Goal: Task Accomplishment & Management: Complete application form

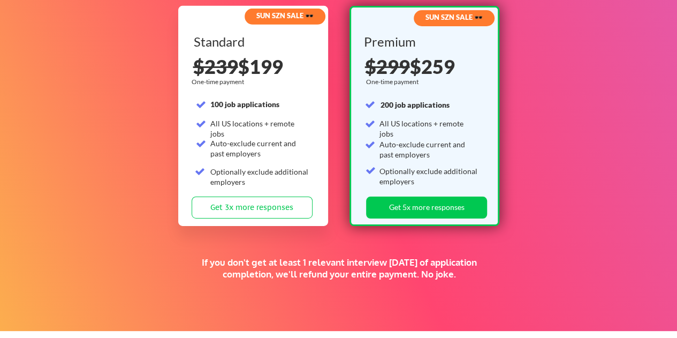
scroll to position [1724, 0]
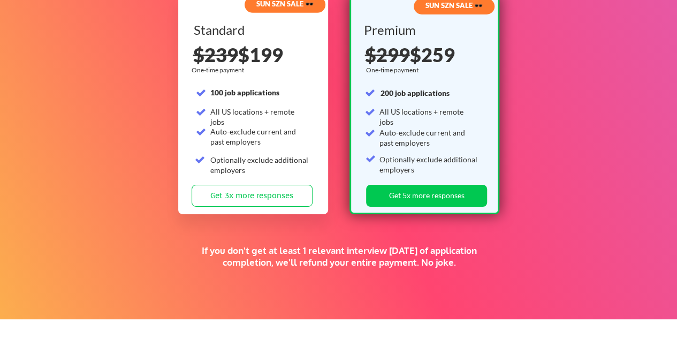
click at [224, 182] on div "Standard 100 job applications All US locations + remote jobs Auto-exclude curre…" at bounding box center [254, 104] width 121 height 161
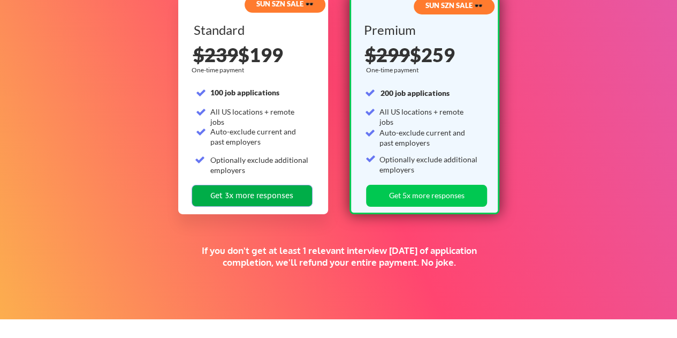
click at [226, 195] on button "Get 3x more responses" at bounding box center [252, 196] width 121 height 22
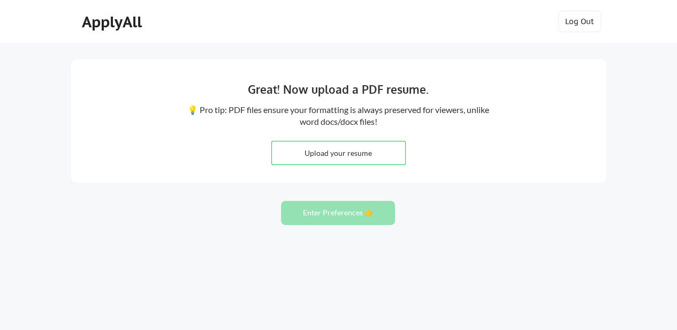
click at [372, 149] on input "file" at bounding box center [338, 152] width 133 height 23
type input "C:\fakepath\Whitney Grossman Resume_2025.pdf"
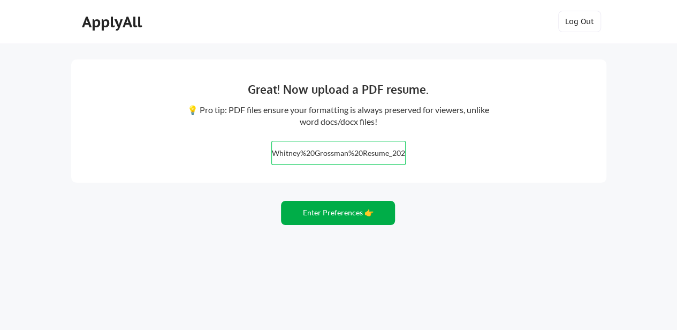
click at [357, 217] on button "Enter Preferences 👉" at bounding box center [338, 213] width 114 height 24
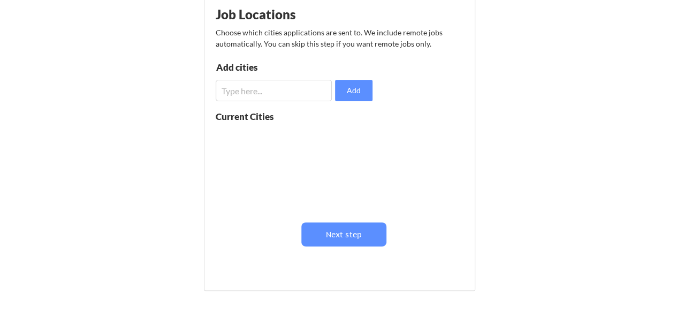
scroll to position [136, 0]
click at [250, 99] on input "input" at bounding box center [274, 89] width 117 height 21
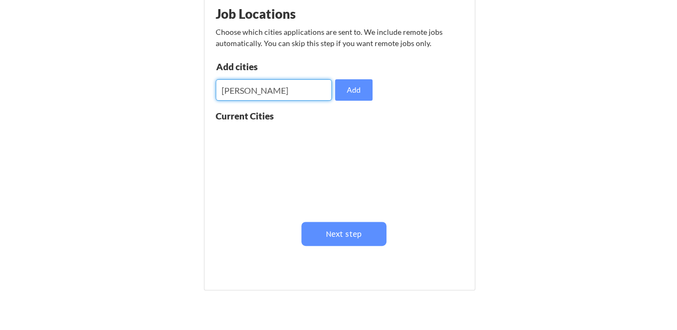
drag, startPoint x: 226, startPoint y: 92, endPoint x: 204, endPoint y: 87, distance: 21.9
click at [204, 87] on div "Job Locations Choose which cities applications are sent to. We include remote j…" at bounding box center [339, 142] width 271 height 296
click at [265, 94] on input "input" at bounding box center [274, 89] width 117 height 21
type input "Gilbert, Arizona"
click at [354, 86] on button "Add" at bounding box center [353, 89] width 37 height 21
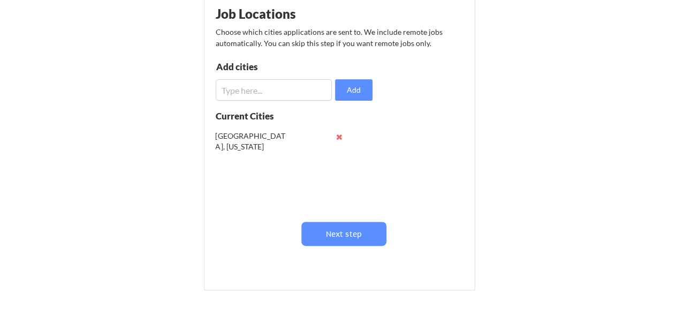
click at [293, 92] on input "input" at bounding box center [274, 89] width 117 height 21
type input "V"
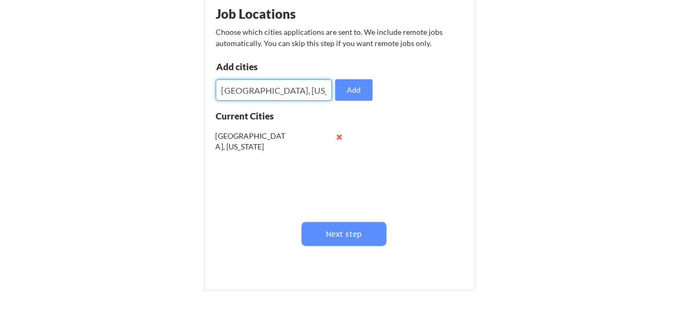
type input "Chandler, Arizona"
click at [354, 94] on button "Add" at bounding box center [353, 89] width 37 height 21
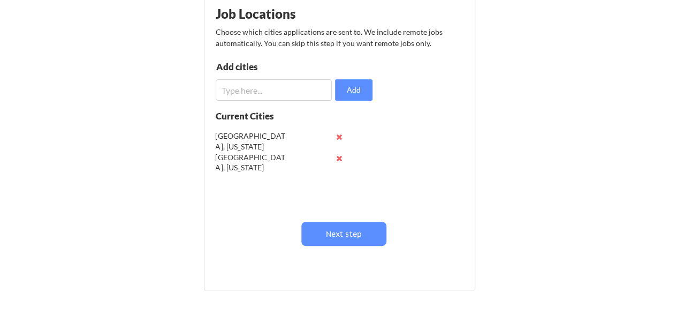
click at [279, 93] on input "input" at bounding box center [274, 89] width 117 height 21
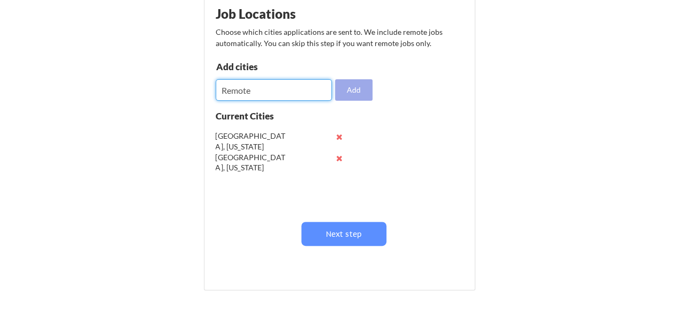
type input "Remote"
click at [361, 86] on button "Add" at bounding box center [353, 89] width 37 height 21
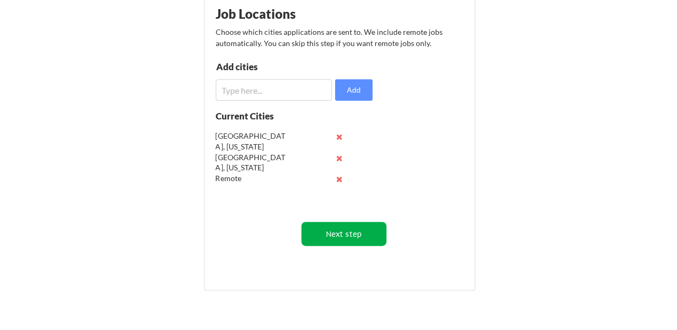
click at [356, 234] on button "Next step" at bounding box center [343, 234] width 85 height 24
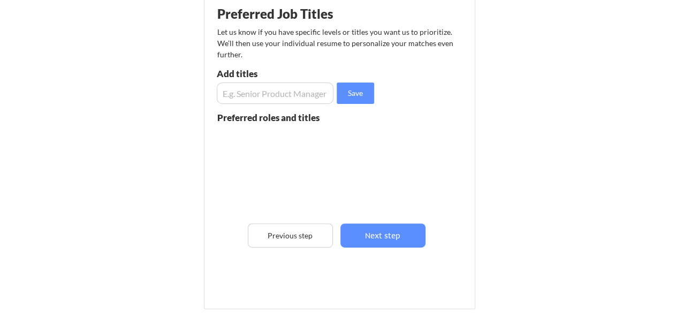
click at [263, 94] on input "input" at bounding box center [275, 92] width 117 height 21
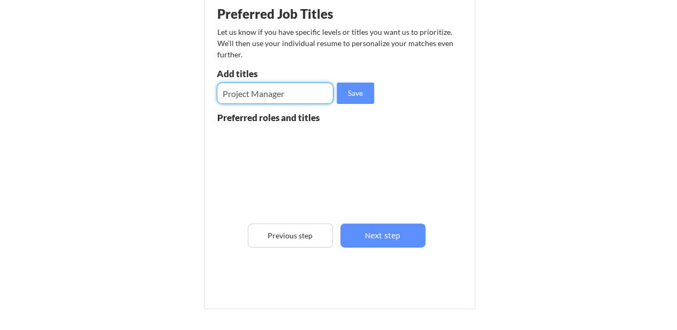
type input "Project Manager"
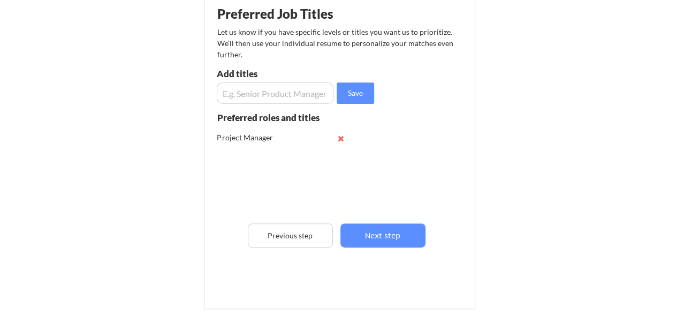
click at [263, 94] on input "input" at bounding box center [275, 92] width 117 height 21
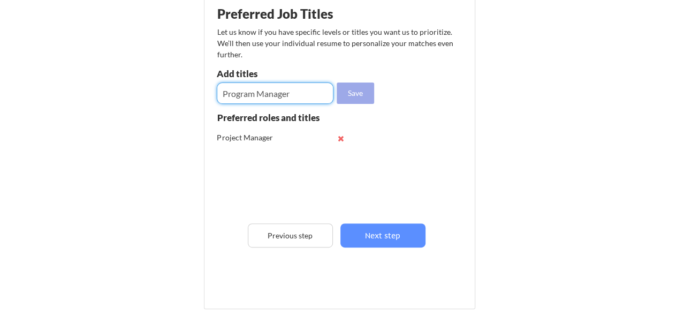
type input "Program Manager"
click at [360, 94] on button "Save" at bounding box center [355, 92] width 37 height 21
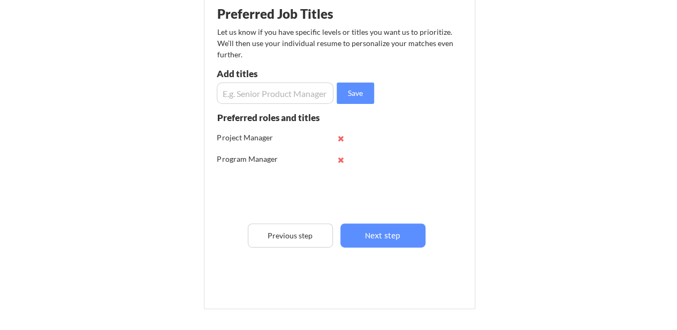
click at [289, 93] on input "input" at bounding box center [275, 92] width 117 height 21
paste input "Implementation Manager"
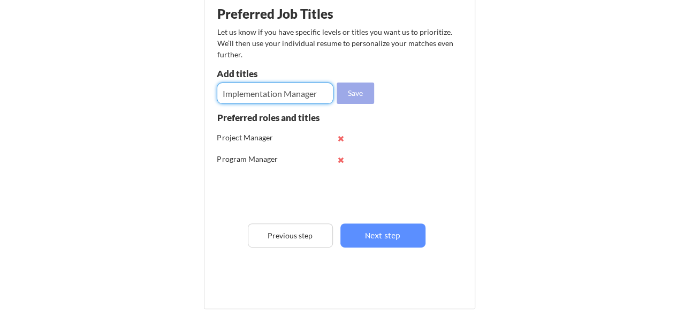
type input "Implementation Manager"
click at [342, 92] on button "Save" at bounding box center [355, 92] width 37 height 21
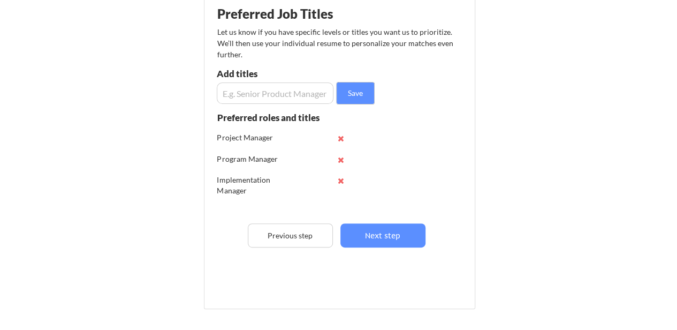
click at [265, 94] on input "input" at bounding box center [275, 92] width 117 height 21
paste input "Marketing Operations Manager"
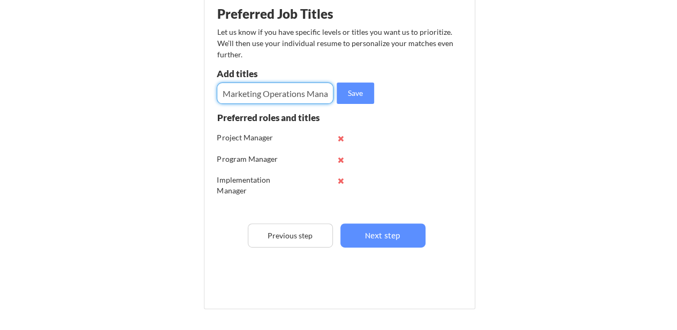
scroll to position [0, 12]
type input "Marketing Operations Manager"
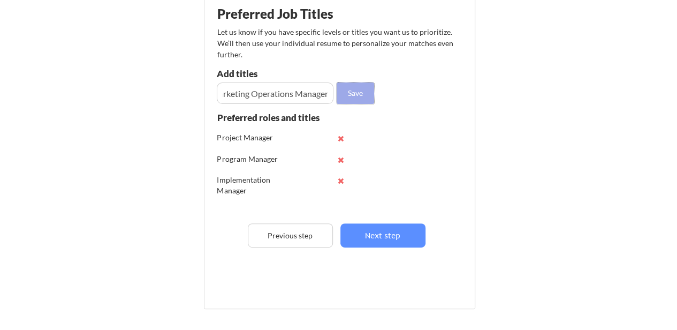
click at [348, 95] on button "Save" at bounding box center [355, 92] width 37 height 21
click at [283, 88] on input "input" at bounding box center [275, 92] width 117 height 21
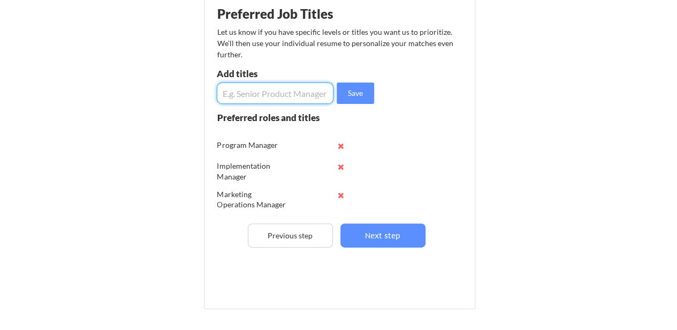
click at [340, 191] on button at bounding box center [341, 195] width 8 height 8
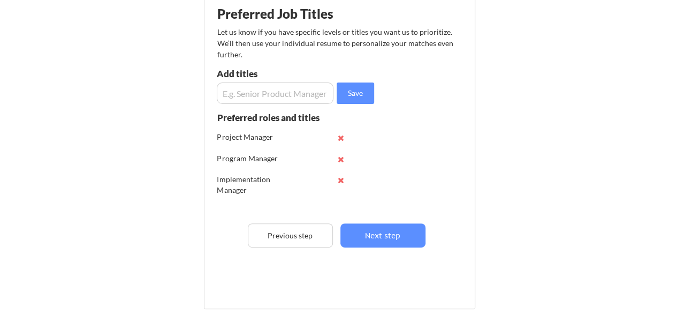
click at [268, 87] on input "input" at bounding box center [275, 92] width 117 height 21
paste input "Marketing Operations Manager"
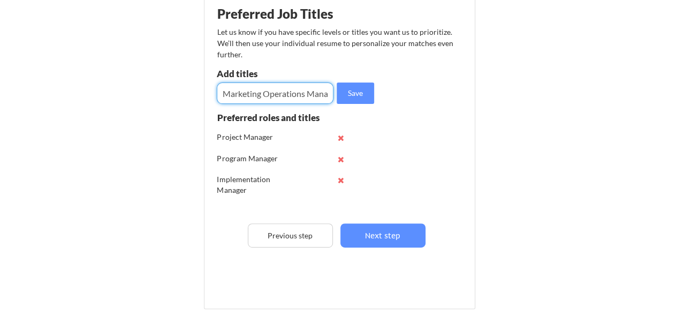
scroll to position [0, 12]
drag, startPoint x: 295, startPoint y: 90, endPoint x: 453, endPoint y: 128, distance: 162.4
click at [453, 128] on div "Preferred Job Titles Let us know if you have specific levels or titles you want…" at bounding box center [342, 149] width 264 height 298
type input "Marketing Operations"
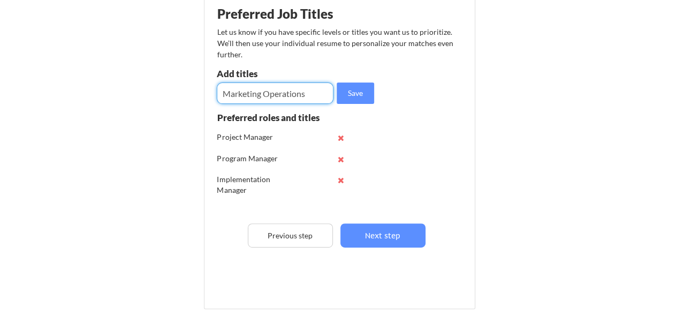
click at [371, 95] on button "Save" at bounding box center [355, 92] width 37 height 21
click at [282, 92] on input "input" at bounding box center [275, 92] width 117 height 21
paste input "Marketing Operations Manager"
click at [269, 92] on input "input" at bounding box center [275, 92] width 117 height 21
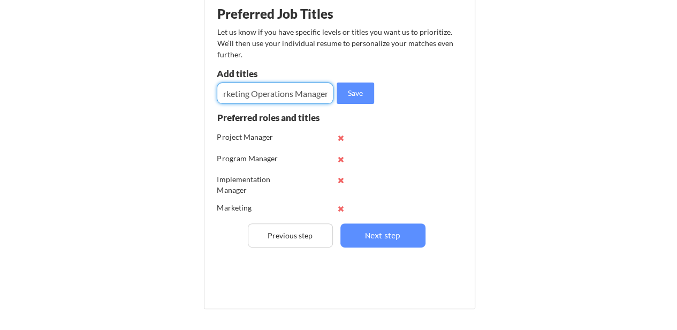
click at [269, 92] on input "input" at bounding box center [275, 92] width 117 height 21
type input "Marketing Manager"
click at [360, 100] on button "Save" at bounding box center [355, 92] width 37 height 21
click at [267, 94] on input "input" at bounding box center [275, 92] width 117 height 21
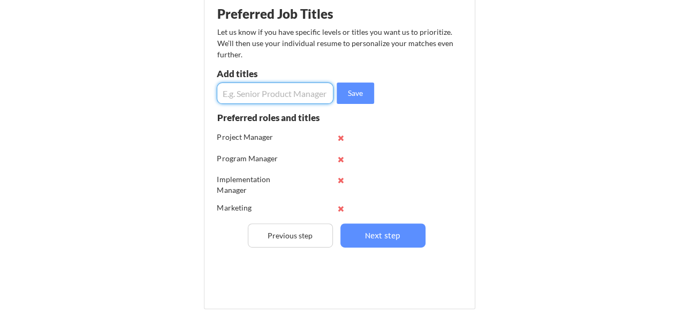
paste input "Internal Engagement Program Manager"
click at [263, 90] on input "input" at bounding box center [275, 92] width 117 height 21
drag, startPoint x: 262, startPoint y: 90, endPoint x: 473, endPoint y: 148, distance: 219.0
click at [473, 148] on div "Preferred Job Titles Let us know if you have specific levels or titles you want…" at bounding box center [342, 149] width 264 height 298
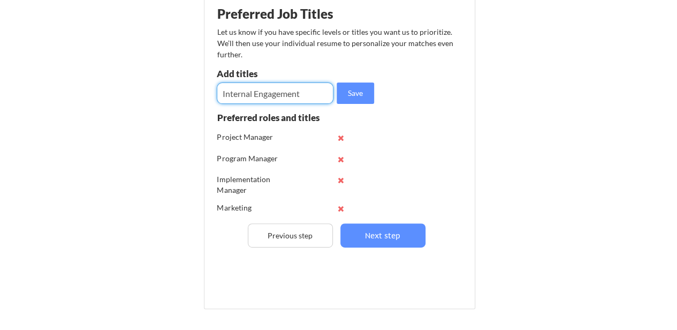
scroll to position [0, 0]
type input "Internal Engagement"
click at [362, 96] on button "Save" at bounding box center [355, 92] width 37 height 21
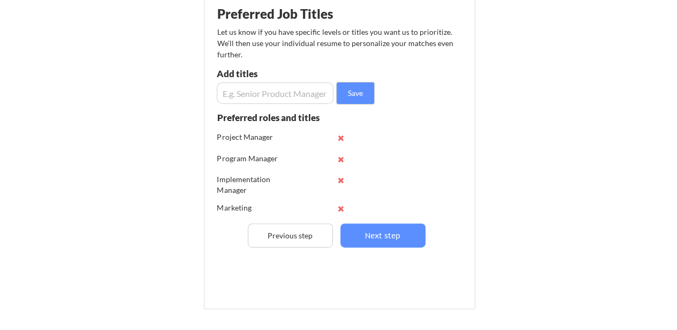
click at [281, 71] on div "Add titles" at bounding box center [274, 73] width 114 height 9
click at [280, 89] on input "input" at bounding box center [275, 92] width 117 height 21
paste input "Event Program Manager"
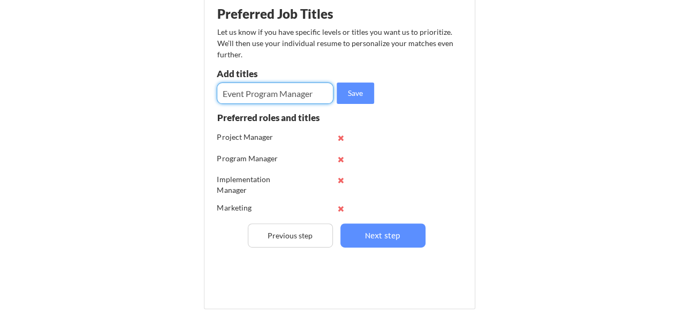
click at [335, 100] on div "Save" at bounding box center [297, 92] width 161 height 21
click at [244, 96] on input "input" at bounding box center [275, 92] width 117 height 21
click at [252, 97] on input "input" at bounding box center [275, 92] width 117 height 21
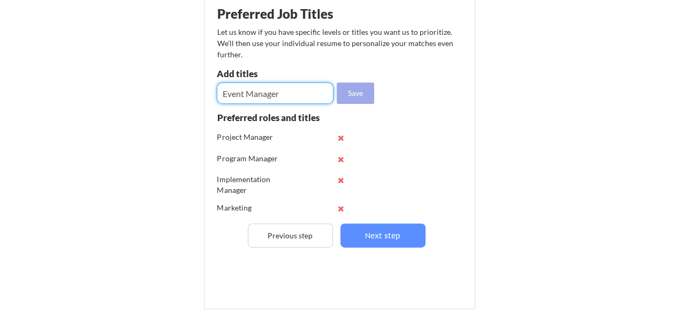
type input "Event Manager"
click at [350, 97] on button "Save" at bounding box center [355, 92] width 37 height 21
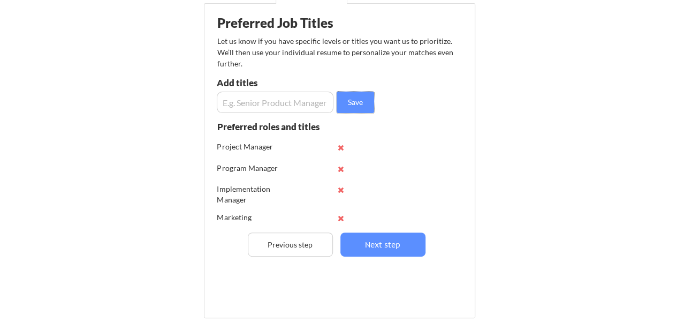
scroll to position [164, 0]
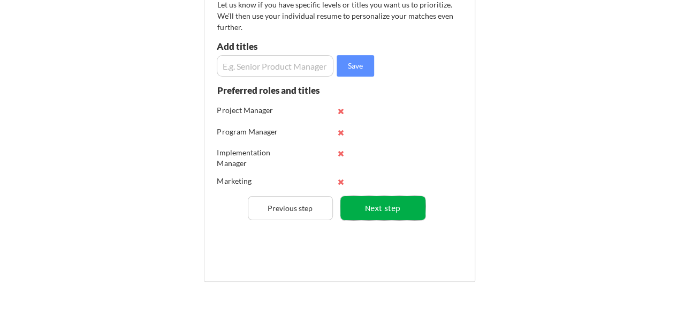
click at [417, 212] on button "Next step" at bounding box center [382, 208] width 85 height 24
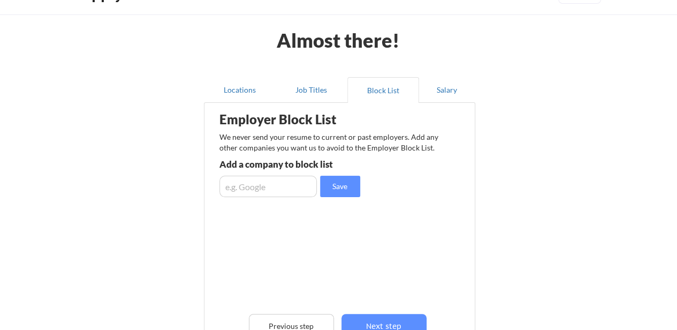
scroll to position [27, 0]
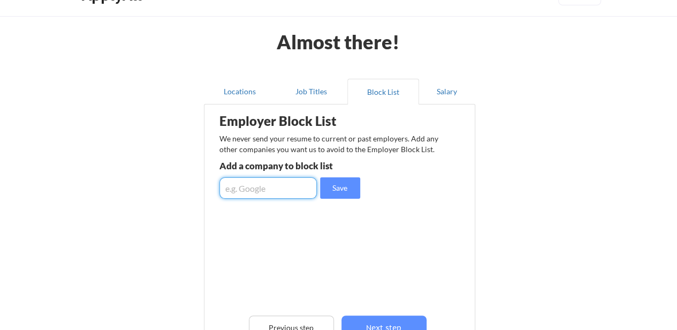
click at [258, 190] on input "input" at bounding box center [267, 187] width 97 height 21
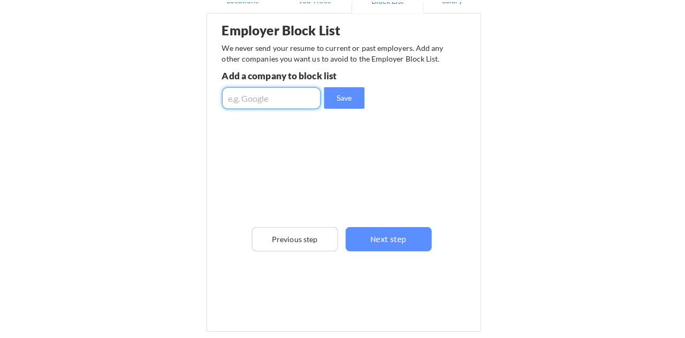
scroll to position [113, 0]
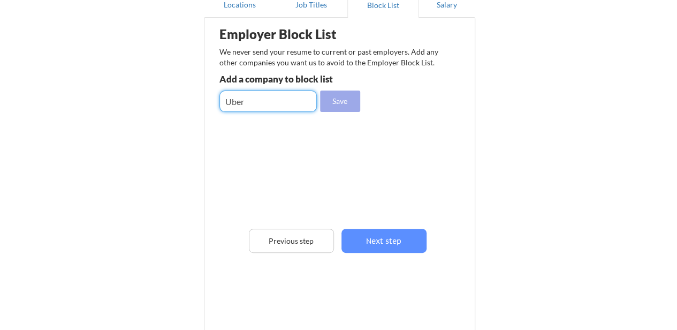
type input "Uber"
click at [335, 103] on button "Save" at bounding box center [340, 100] width 40 height 21
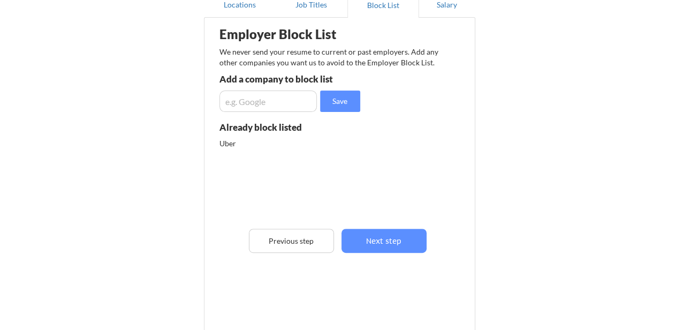
click at [285, 102] on input "input" at bounding box center [267, 100] width 97 height 21
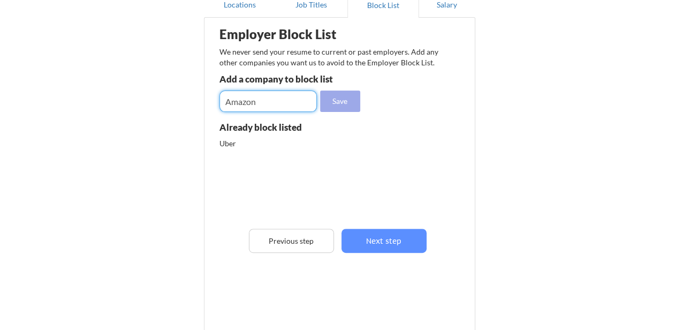
type input "Amazon"
click at [338, 106] on button "Save" at bounding box center [340, 100] width 40 height 21
click at [263, 95] on input "input" at bounding box center [267, 100] width 97 height 21
type input "[PERSON_NAME] Fargo"
click at [335, 106] on button "Save" at bounding box center [340, 100] width 40 height 21
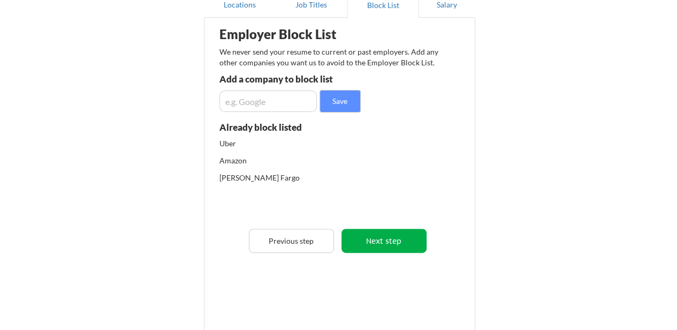
click at [413, 239] on button "Next step" at bounding box center [383, 241] width 85 height 24
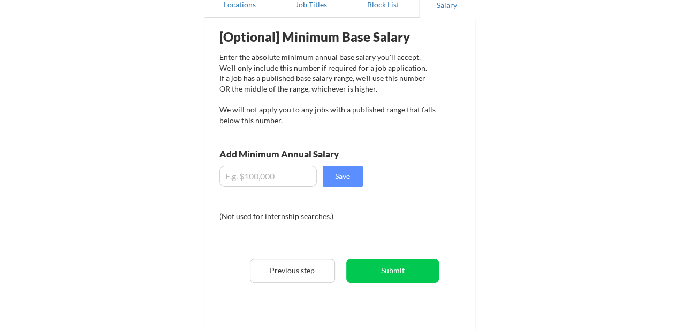
click at [231, 178] on input "input" at bounding box center [267, 175] width 97 height 21
type input "$9"
click at [235, 177] on input "input" at bounding box center [267, 175] width 97 height 21
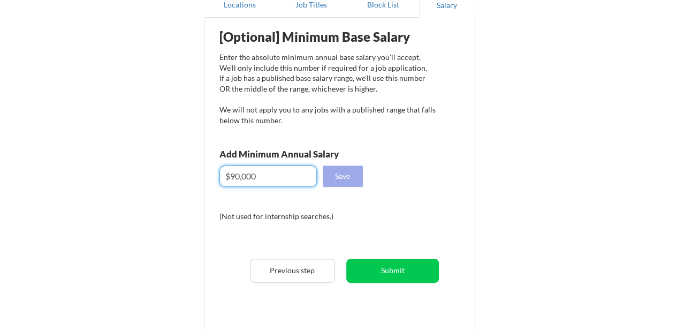
type input "$90,000"
click at [345, 173] on button "Save" at bounding box center [343, 175] width 40 height 21
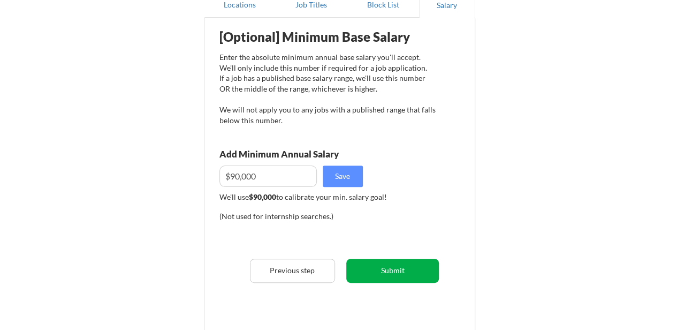
click at [427, 265] on button "Submit" at bounding box center [392, 270] width 93 height 24
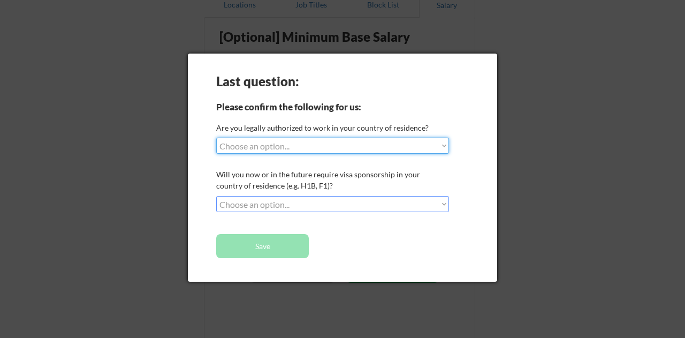
click at [350, 150] on select "Choose an option... Yes, I am a US Citizen Yes, I am a Canadian Citizen Yes, I …" at bounding box center [332, 146] width 233 height 16
select select ""yes__i_am_a_us_citizen""
click at [216, 138] on select "Choose an option... Yes, I am a US Citizen Yes, I am a Canadian Citizen Yes, I …" at bounding box center [332, 146] width 233 height 16
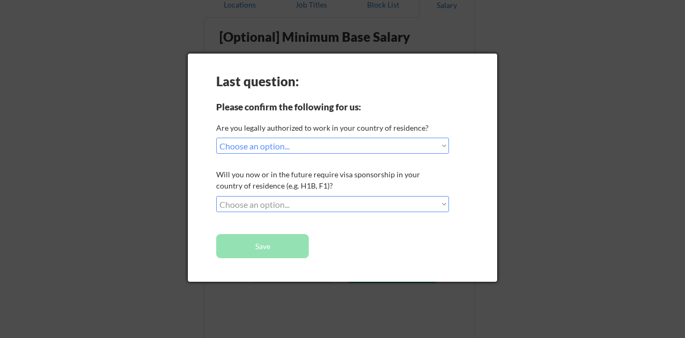
click at [331, 202] on select "Choose an option... No, I will not need sponsorship Yes, I will need sponsorship" at bounding box center [332, 204] width 233 height 16
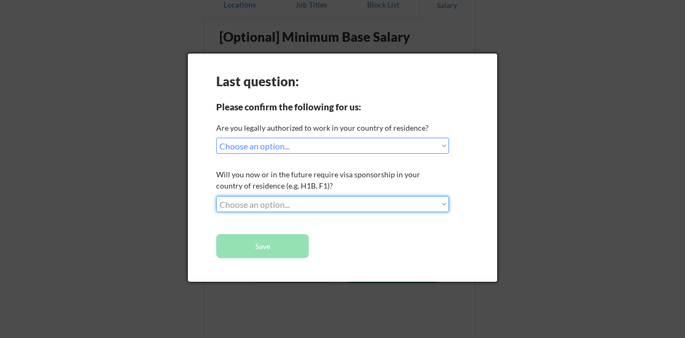
select select ""no__i_will_not_need_sponsorship""
click at [216, 196] on select "Choose an option... No, I will not need sponsorship Yes, I will need sponsorship" at bounding box center [332, 204] width 233 height 16
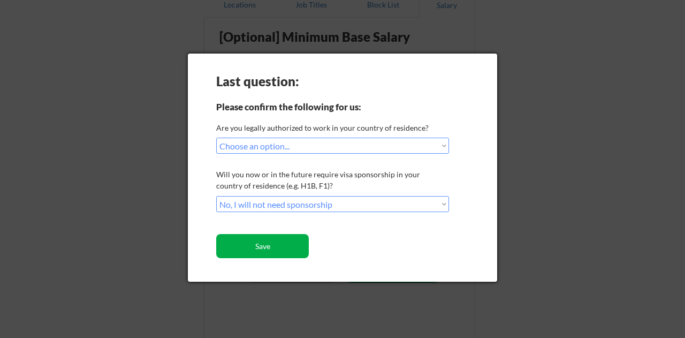
click at [301, 241] on button "Save" at bounding box center [262, 246] width 93 height 24
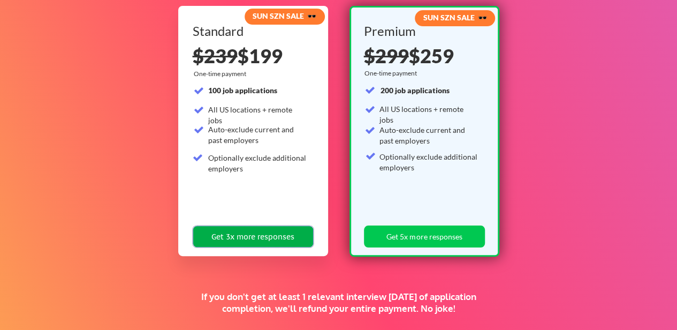
scroll to position [119, 0]
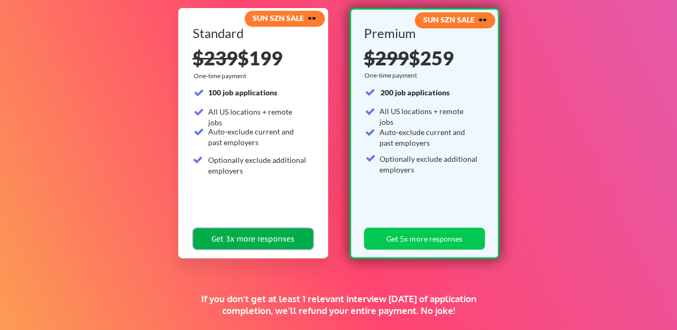
click at [264, 235] on button "Get 3x more responses" at bounding box center [253, 238] width 121 height 22
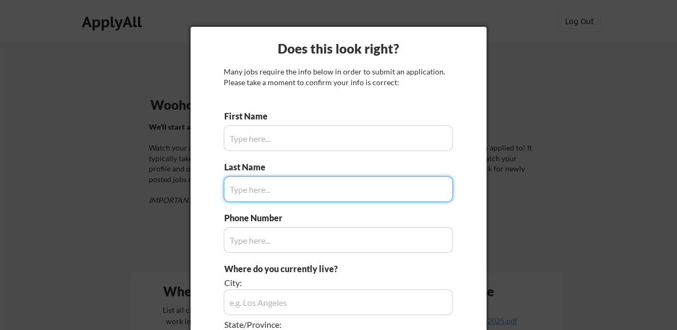
type input "[PERSON_NAME]"
type input "805.279.6451"
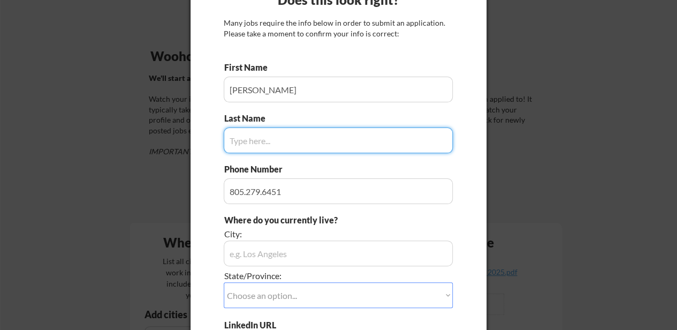
scroll to position [51, 0]
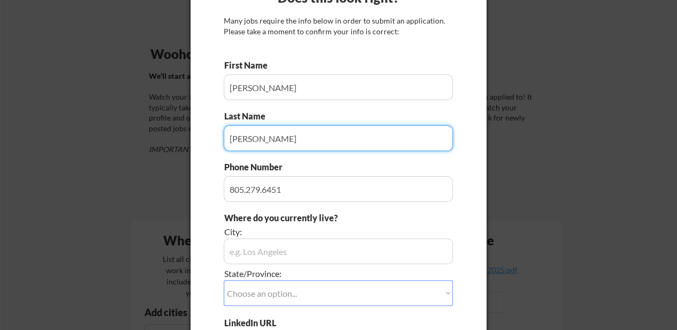
type input "[PERSON_NAME]"
click at [250, 189] on input "input" at bounding box center [338, 189] width 229 height 26
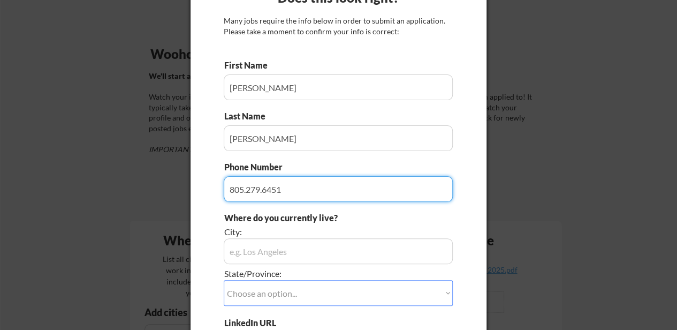
click at [245, 189] on input "input" at bounding box center [338, 189] width 229 height 26
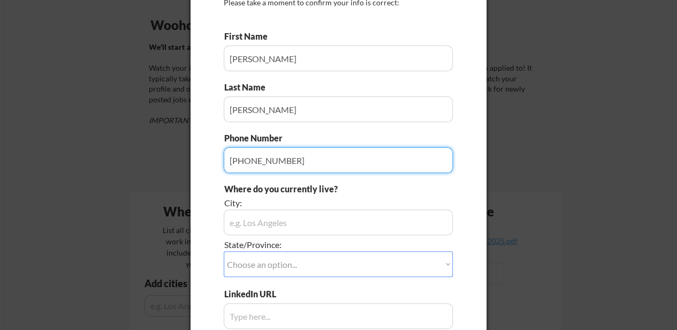
scroll to position [85, 0]
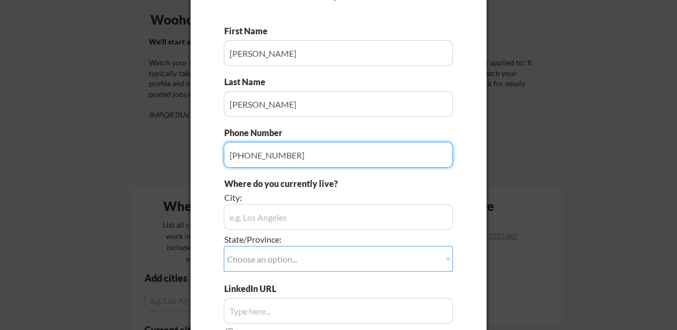
type input "[PHONE_NUMBER]"
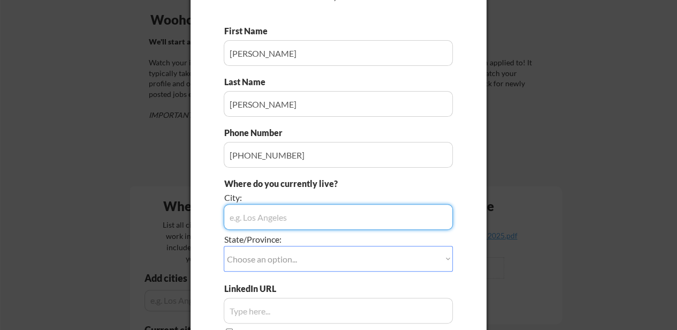
click at [292, 204] on input "input" at bounding box center [338, 217] width 229 height 26
type input "[PERSON_NAME]"
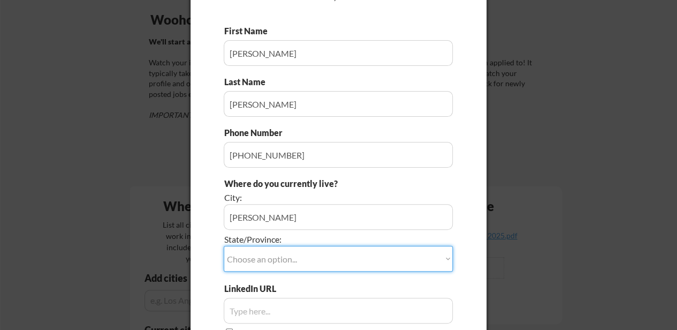
click at [279, 249] on select "Choose an option... Other/Not Applicable [US_STATE] [US_STATE] [GEOGRAPHIC_DATA…" at bounding box center [338, 259] width 229 height 26
select select ""[US_STATE]""
click at [224, 246] on select "Choose an option... Other/Not Applicable [US_STATE] [US_STATE] [GEOGRAPHIC_DATA…" at bounding box center [338, 259] width 229 height 26
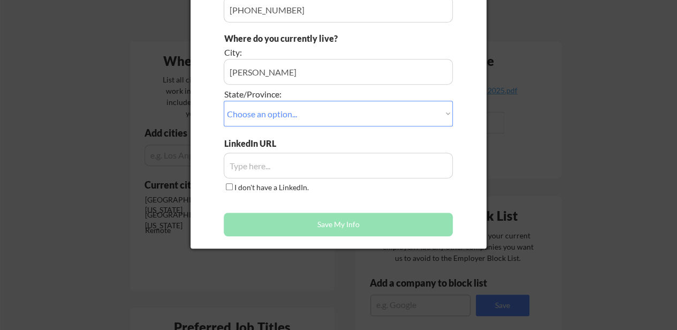
scroll to position [231, 0]
click at [277, 169] on input "input" at bounding box center [338, 165] width 229 height 26
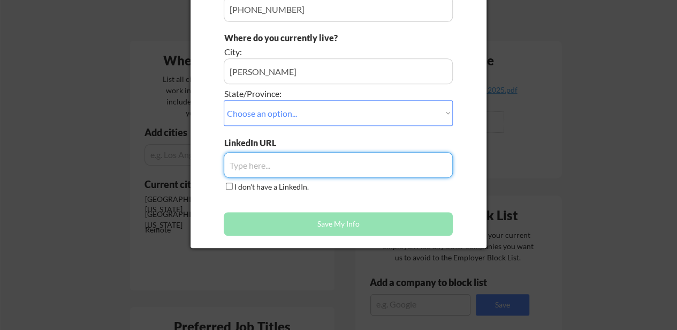
paste input "[DOMAIN_NAME][URL]"
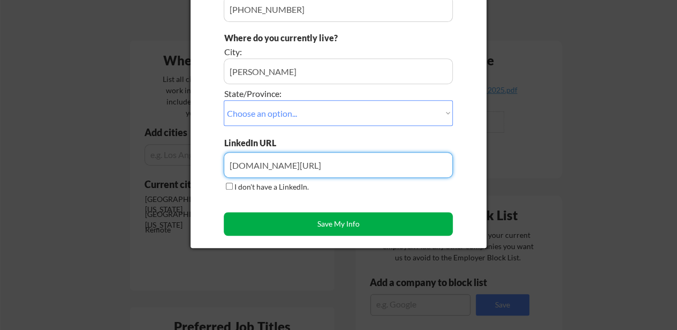
type input "[DOMAIN_NAME][URL]"
click at [356, 224] on button "Save My Info" at bounding box center [338, 224] width 229 height 24
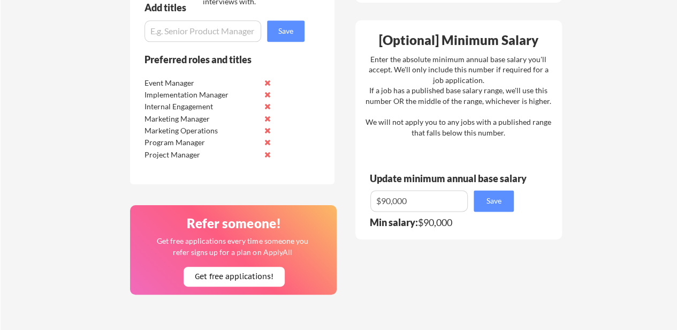
scroll to position [631, 0]
click at [218, 279] on button "Get free applications!" at bounding box center [234, 276] width 101 height 20
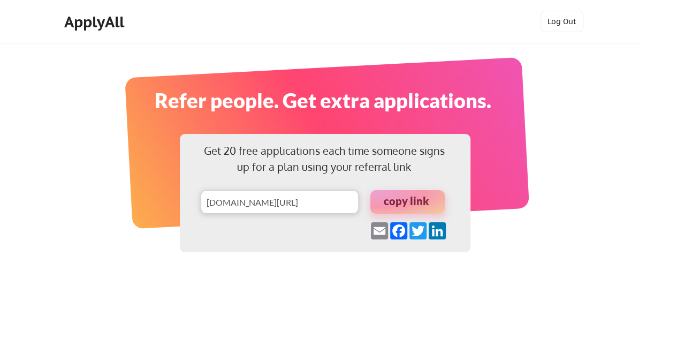
click at [410, 195] on div at bounding box center [407, 202] width 74 height 24
